Goal: Information Seeking & Learning: Learn about a topic

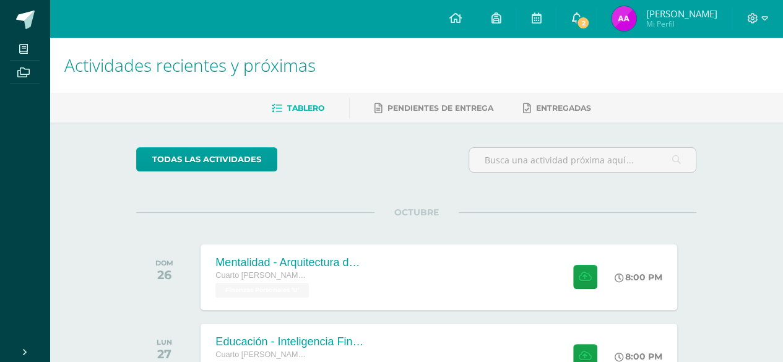
click at [585, 33] on link "2" at bounding box center [577, 18] width 40 height 37
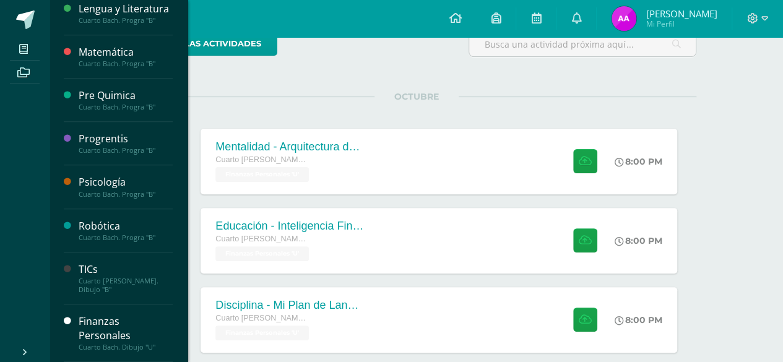
scroll to position [119, 0]
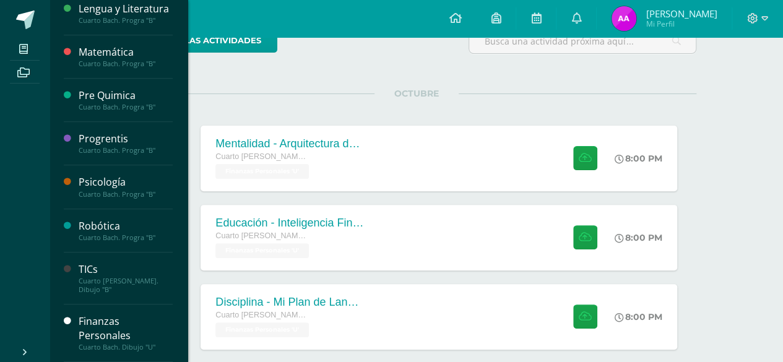
click at [116, 274] on div "TICs" at bounding box center [126, 270] width 94 height 14
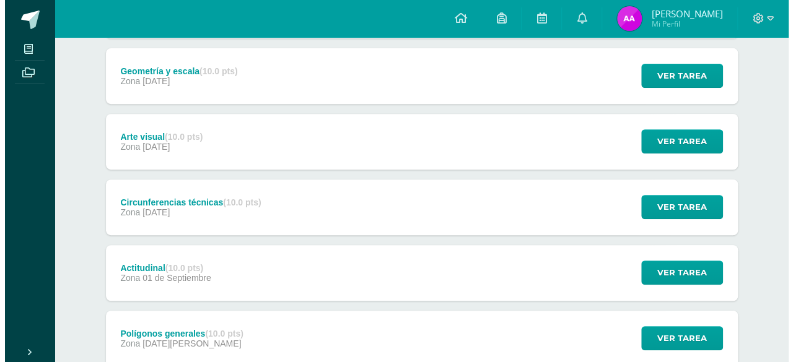
scroll to position [225, 0]
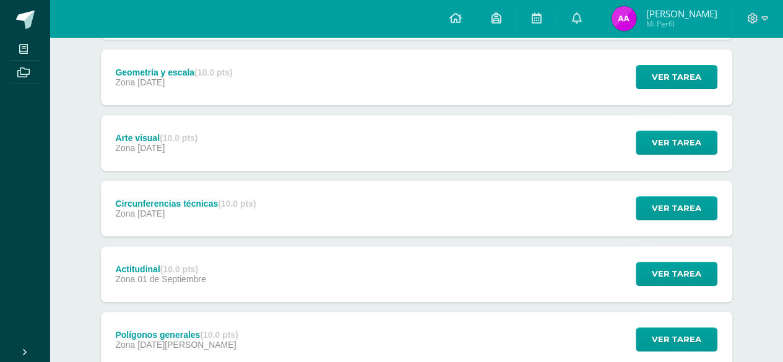
click at [181, 69] on div "Geometría y escala (10.0 pts)" at bounding box center [173, 73] width 117 height 10
